Goal: Transaction & Acquisition: Purchase product/service

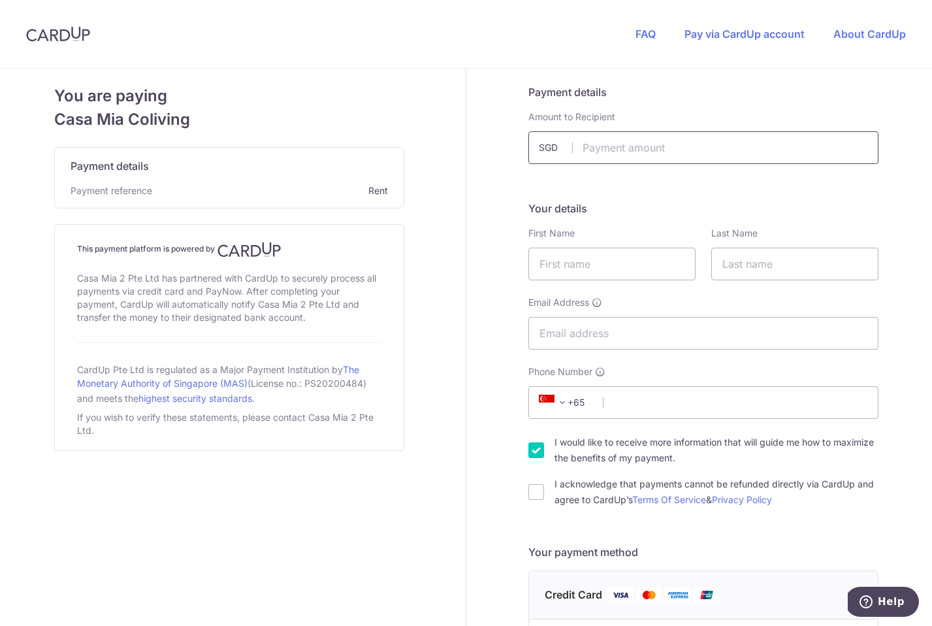
click at [604, 154] on input "text" at bounding box center [703, 147] width 350 height 33
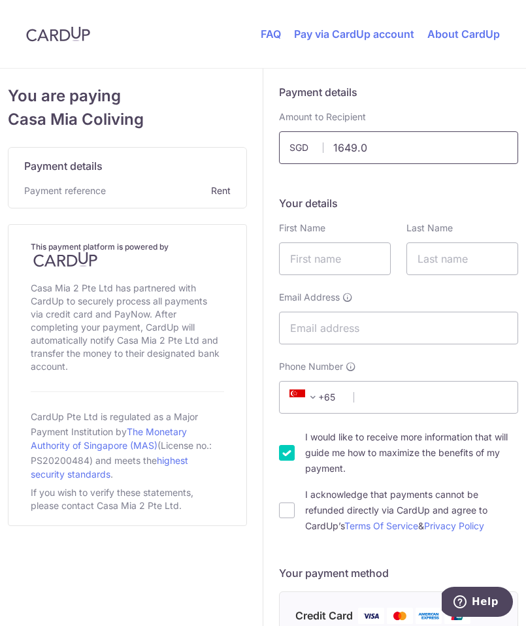
type input "1649.05"
click at [324, 255] on input "text" at bounding box center [335, 258] width 112 height 33
type input "[PERSON_NAME]"
type input "Dietzold"
type input "[EMAIL_ADDRESS][DOMAIN_NAME]"
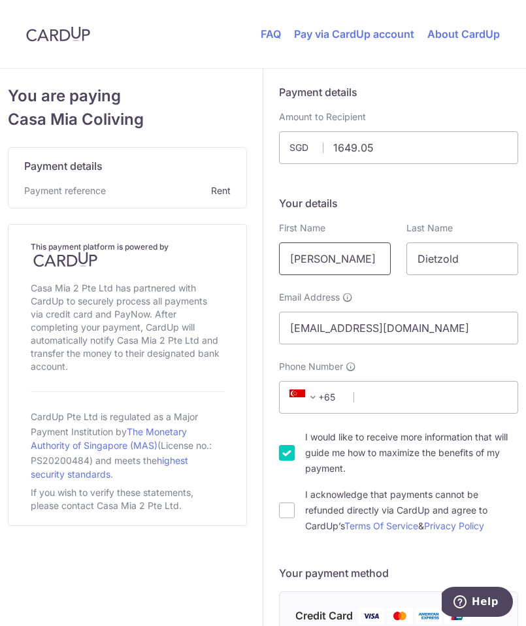
type input "1622091317"
select select "DE"
type input "10997"
type input "[STREET_ADDRESS]"
click at [407, 396] on input "1622091317" at bounding box center [398, 397] width 239 height 33
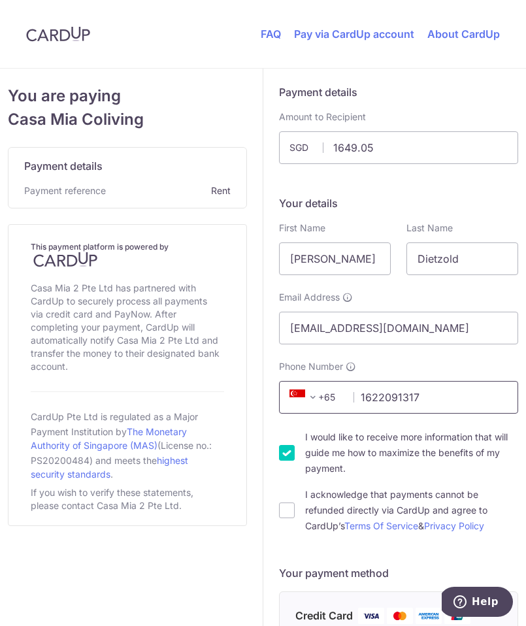
click at [407, 396] on input "1622091317" at bounding box center [398, 397] width 239 height 33
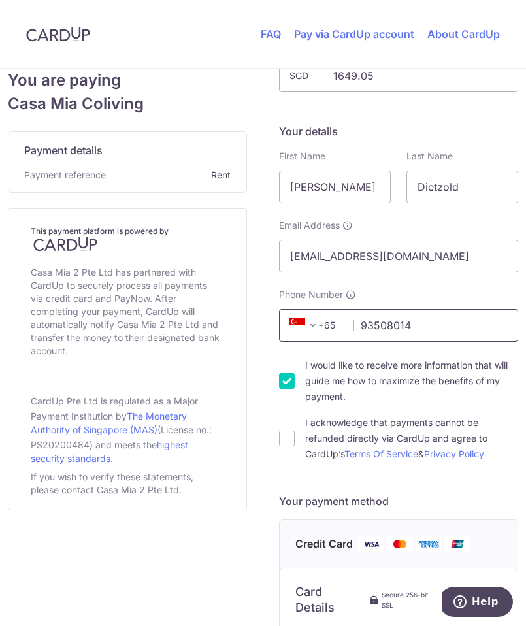
scroll to position [77, 0]
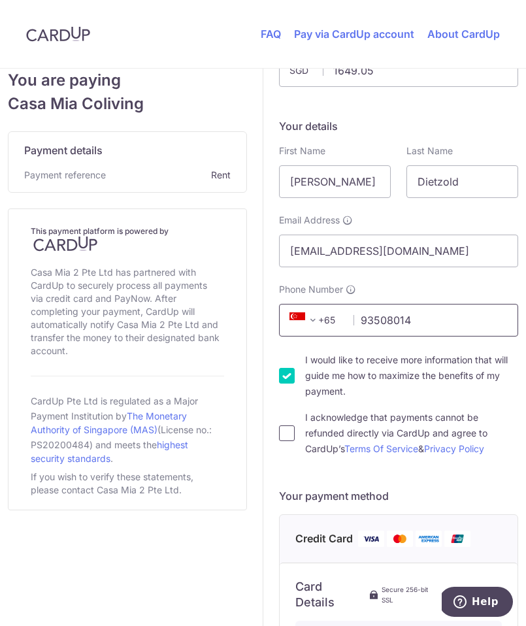
type input "93508014"
click at [284, 436] on input "I acknowledge that payments cannot be refunded directly via CardUp and agree to…" at bounding box center [287, 433] width 16 height 16
checkbox input "true"
click at [287, 375] on input "I would like to receive more information that will guide me how to maximize the…" at bounding box center [287, 376] width 16 height 16
checkbox input "false"
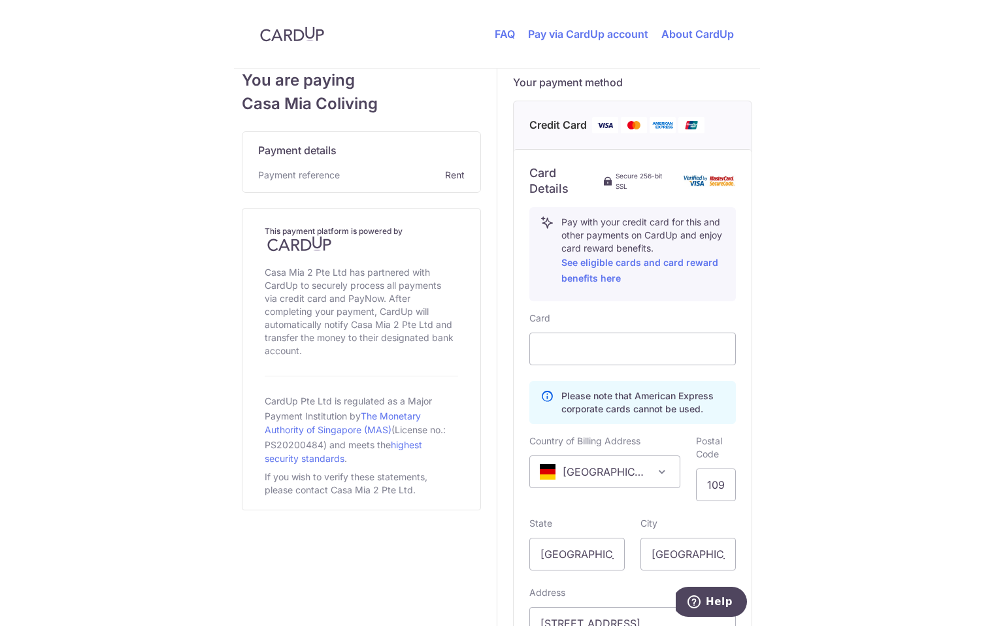
scroll to position [494, 0]
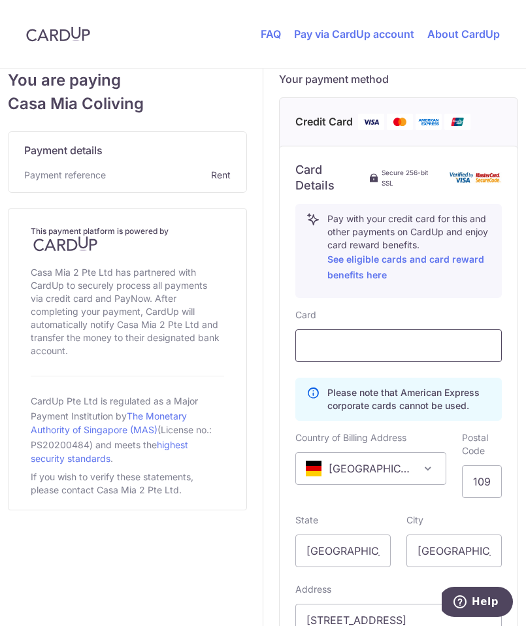
click at [317, 333] on div at bounding box center [398, 345] width 206 height 33
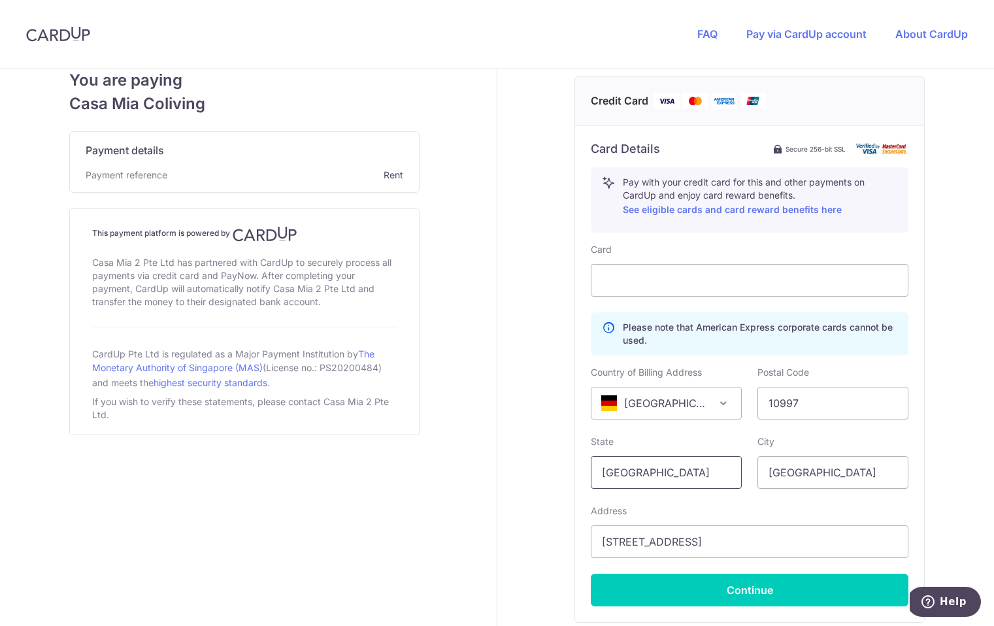
click at [675, 472] on input "[GEOGRAPHIC_DATA]" at bounding box center [666, 472] width 151 height 33
type input "[GEOGRAPHIC_DATA]"
click at [799, 470] on input "[GEOGRAPHIC_DATA]" at bounding box center [832, 472] width 151 height 33
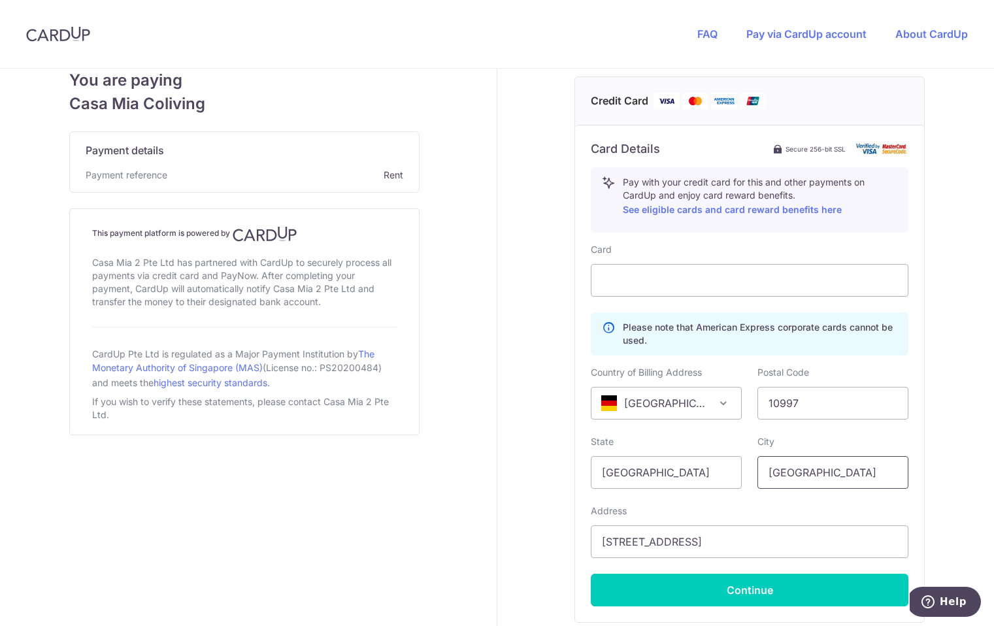
type input "[GEOGRAPHIC_DATA]"
click at [932, 425] on div "Payment details Amount to Recipient 1649.05 SGD Your details First Name [PERSON…" at bounding box center [749, 154] width 504 height 1159
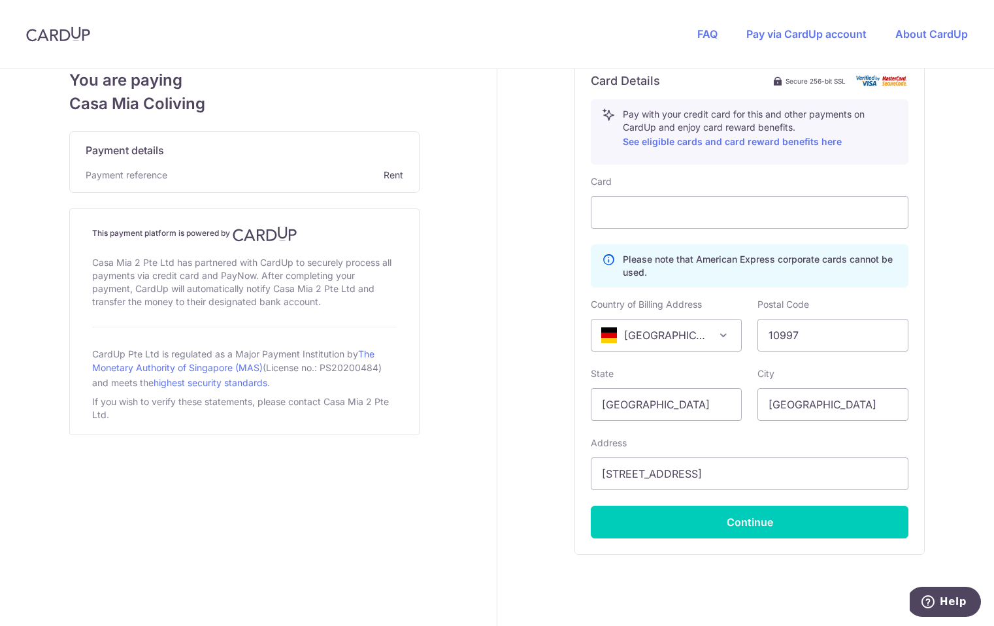
scroll to position [602, 0]
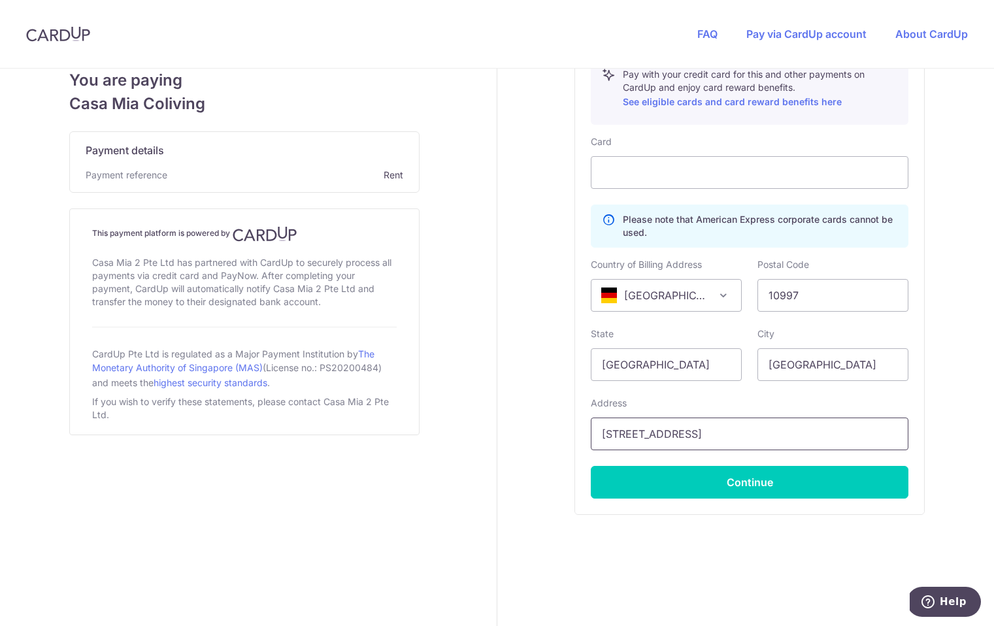
click at [636, 434] on input "[STREET_ADDRESS]" at bounding box center [749, 433] width 317 height 33
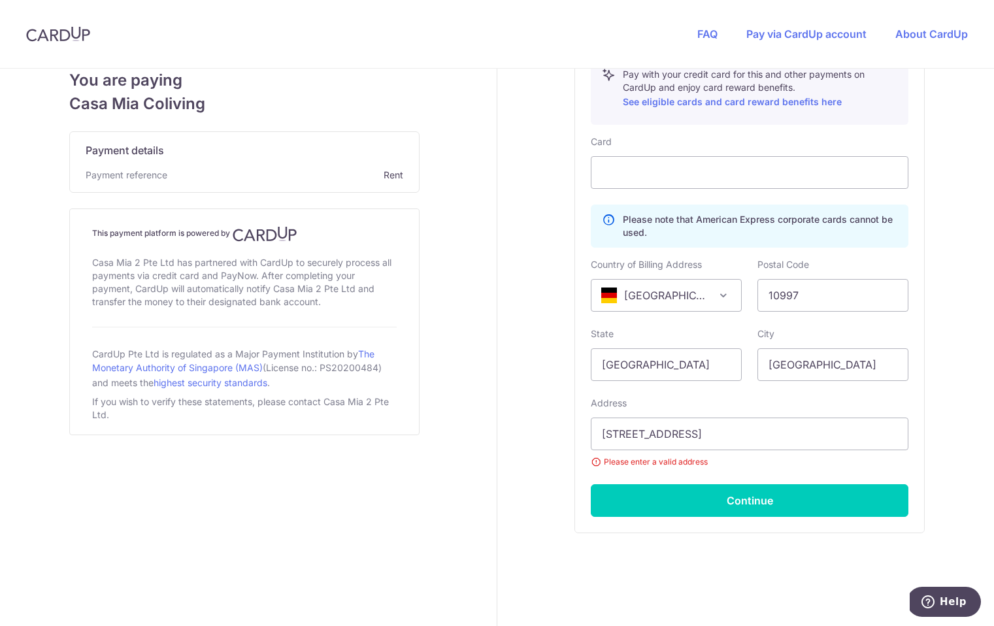
click at [931, 428] on div "Payment details Amount to Recipient 1649.05 SGD Your details First Name [PERSON…" at bounding box center [749, 55] width 504 height 1177
click at [677, 434] on input "[STREET_ADDRESS]" at bounding box center [749, 433] width 317 height 33
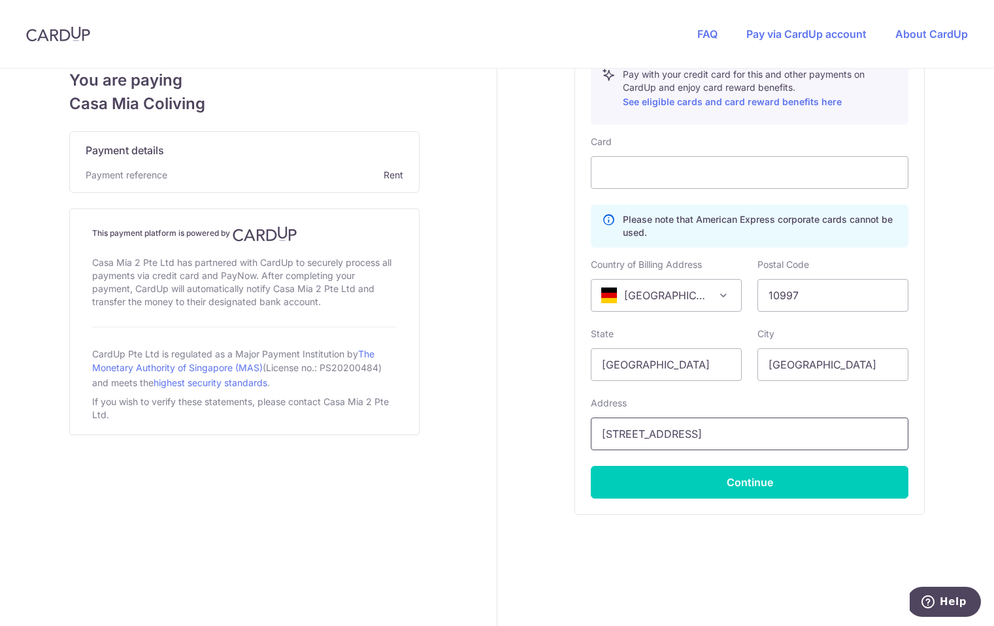
type input "[STREET_ADDRESS]"
click at [931, 405] on div "Payment details Amount to Recipient 1649.05 SGD Your details First Name [PERSON…" at bounding box center [749, 46] width 504 height 1159
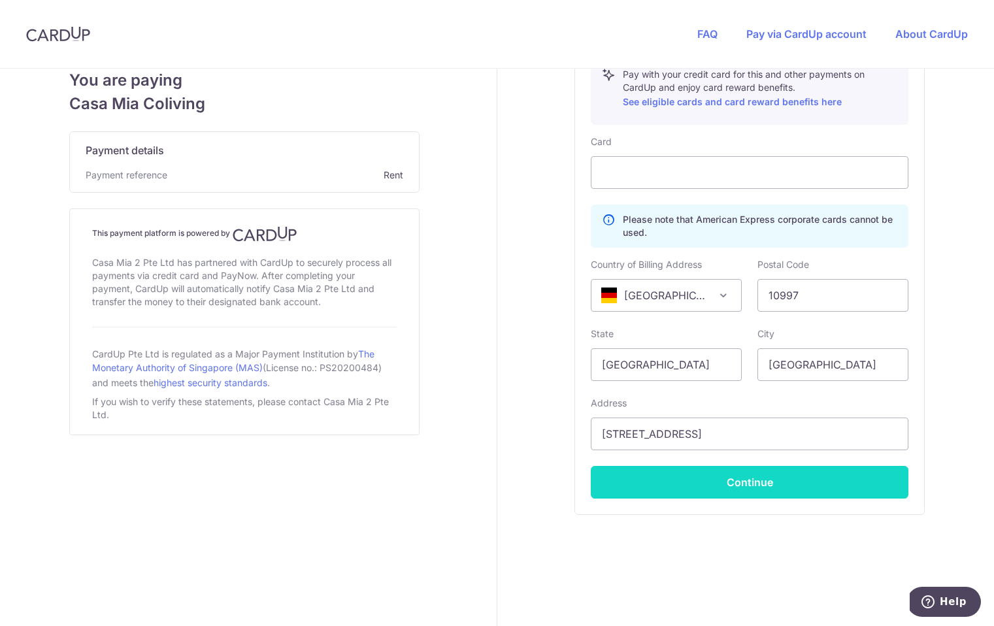
click at [709, 484] on button "Continue" at bounding box center [749, 482] width 317 height 33
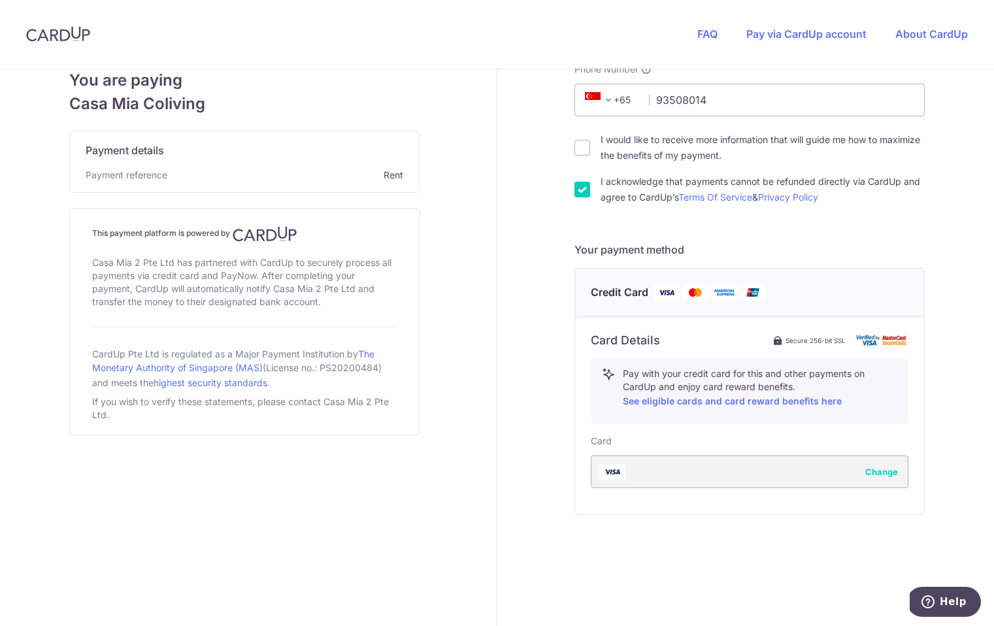
type input "**** 7734"
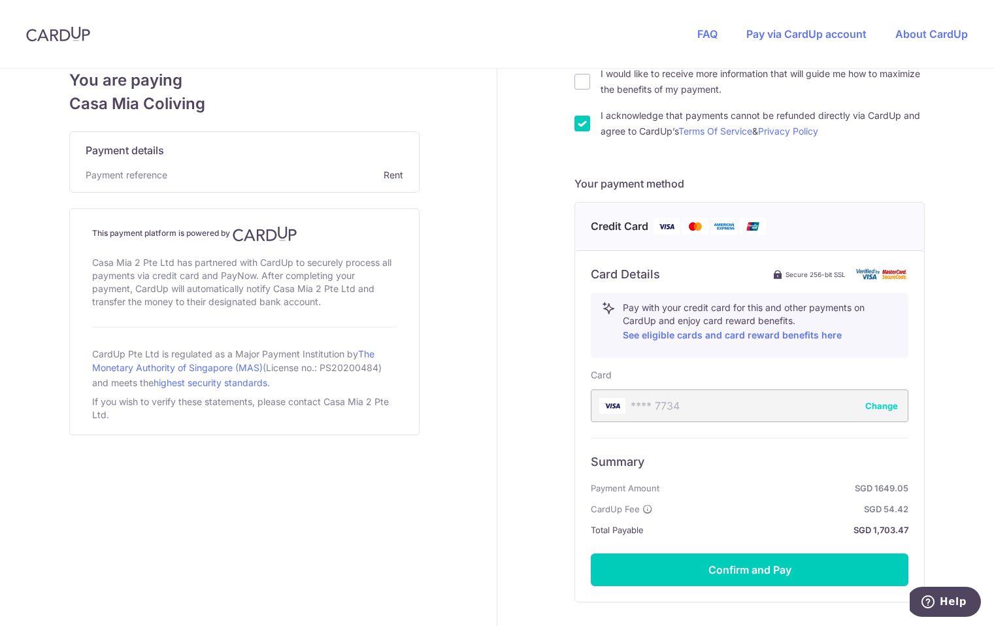
scroll to position [456, 0]
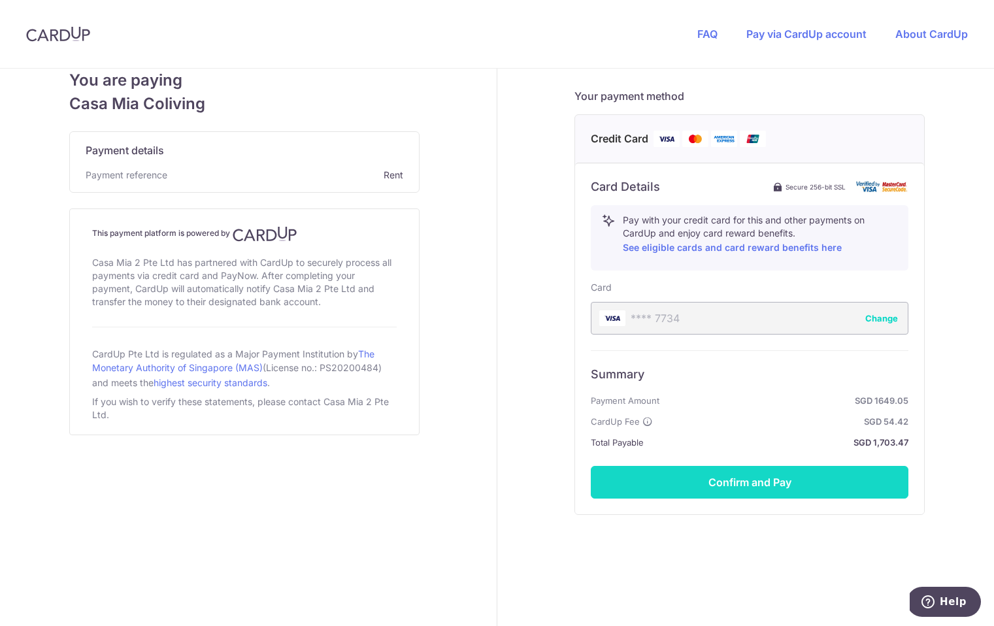
click at [731, 483] on button "Confirm and Pay" at bounding box center [749, 482] width 317 height 33
